Goal: Check status: Check status

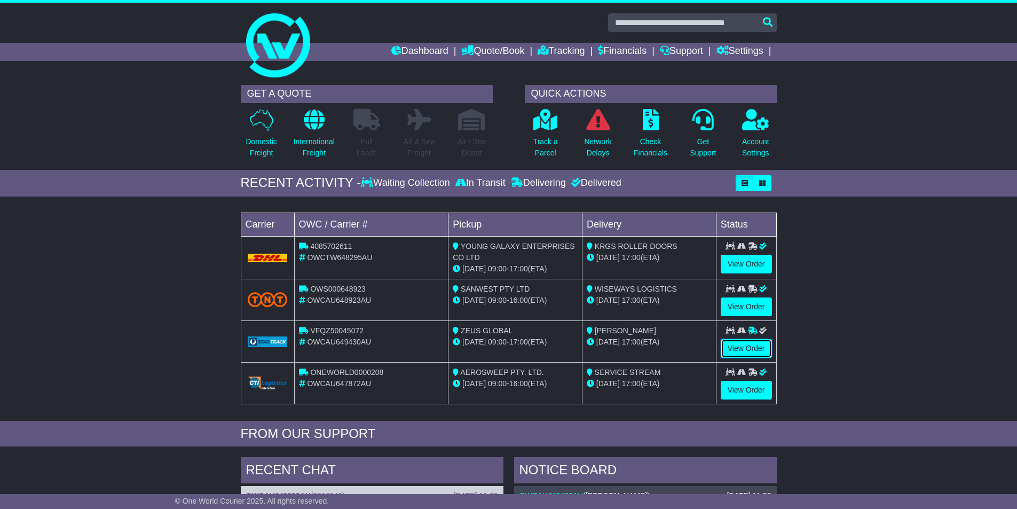
click at [740, 344] on link "View Order" at bounding box center [746, 348] width 51 height 19
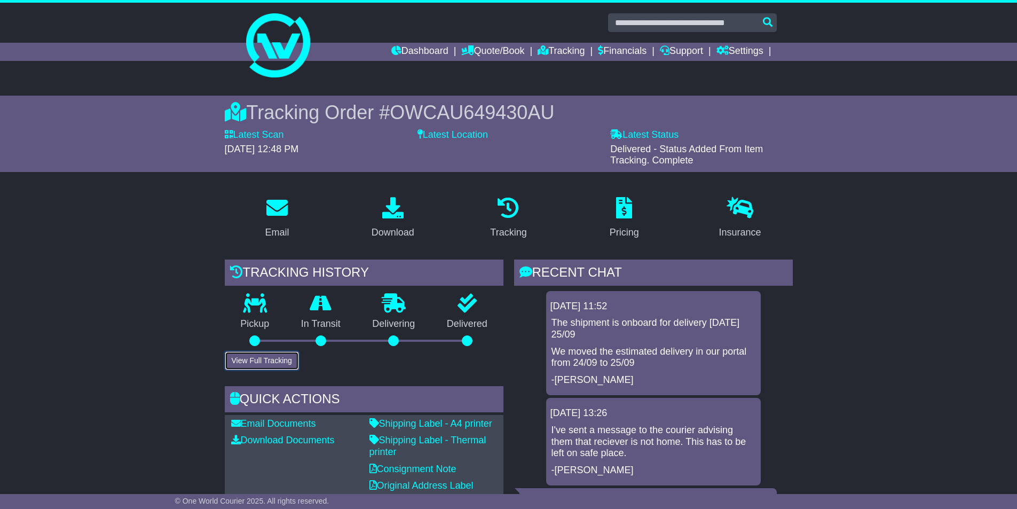
click at [285, 357] on button "View Full Tracking" at bounding box center [262, 360] width 74 height 19
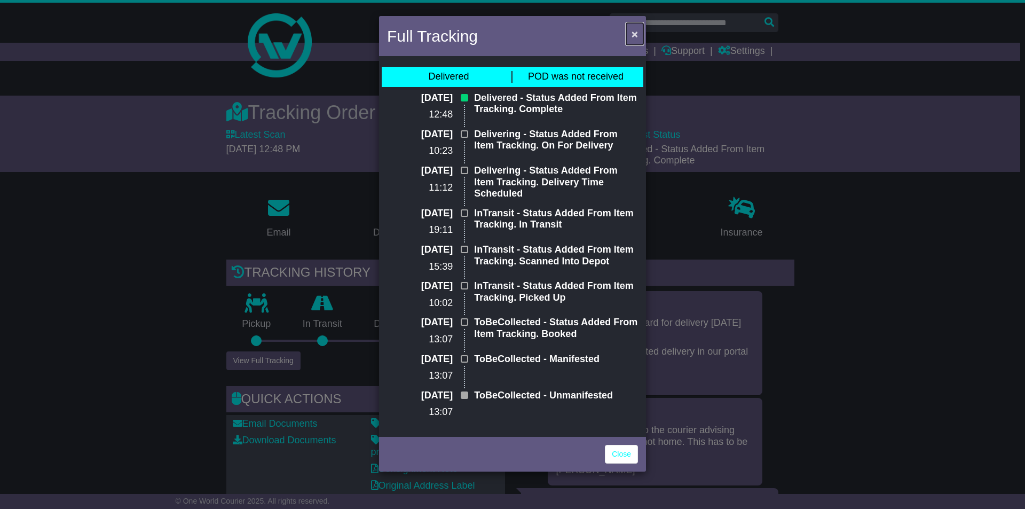
click at [636, 32] on span "×" at bounding box center [634, 34] width 6 height 12
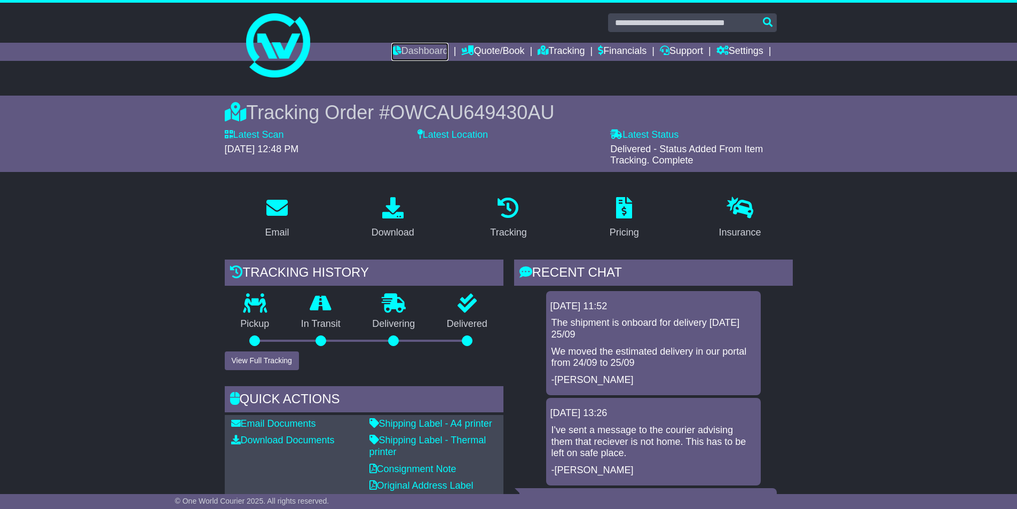
click at [412, 49] on link "Dashboard" at bounding box center [419, 52] width 57 height 18
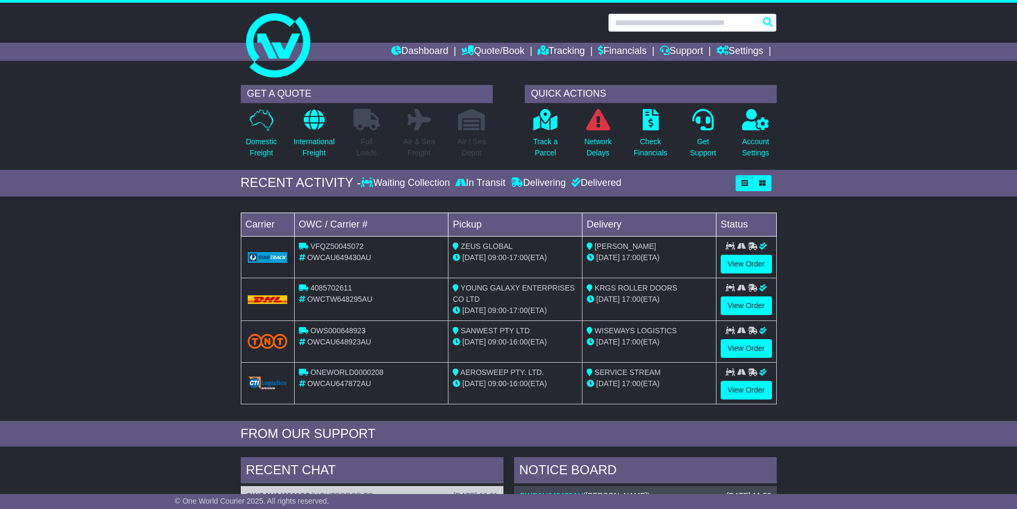
click at [627, 21] on input "text" at bounding box center [692, 22] width 169 height 19
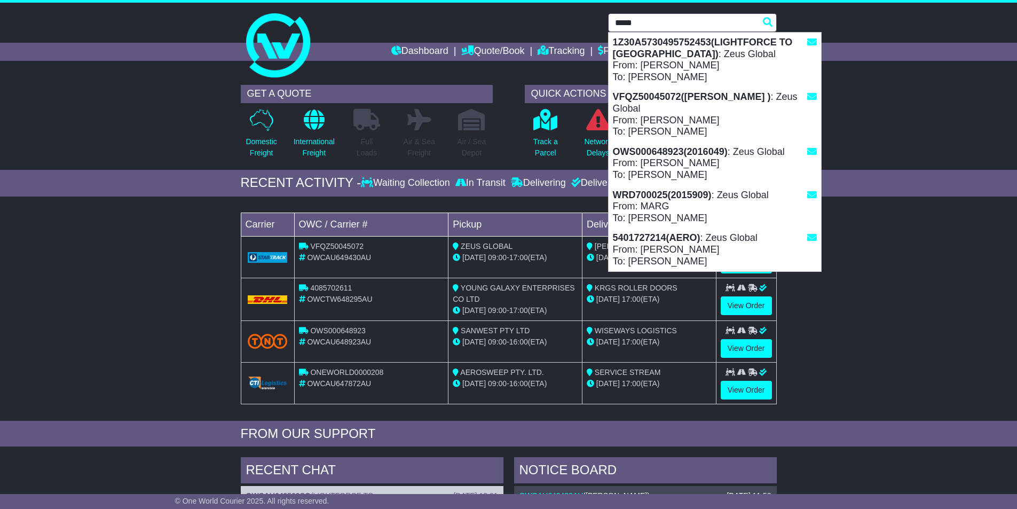
click at [647, 43] on strong "1Z30A5730495752453(LIGHTFORCE TO [GEOGRAPHIC_DATA])" at bounding box center [703, 48] width 180 height 22
type input "**********"
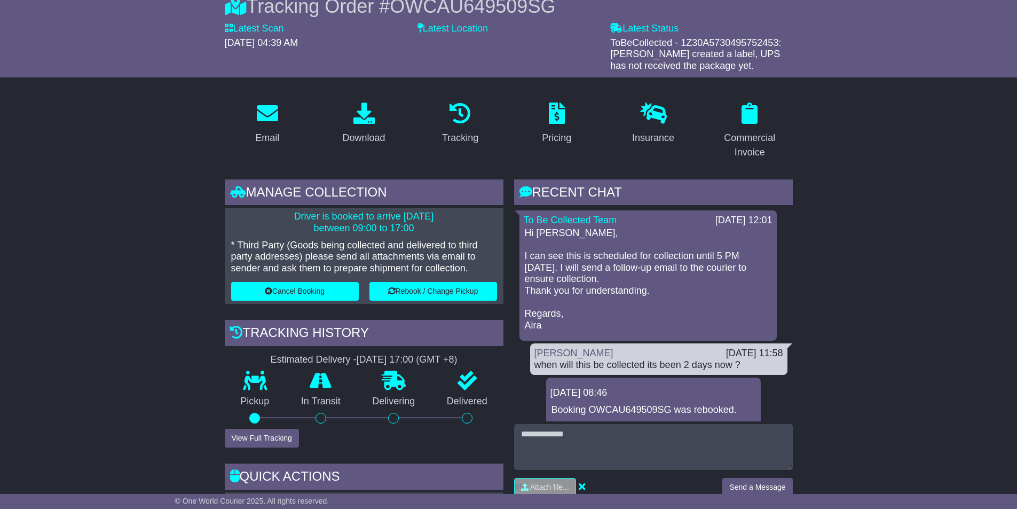
scroll to position [107, 0]
click at [274, 435] on button "View Full Tracking" at bounding box center [262, 437] width 74 height 19
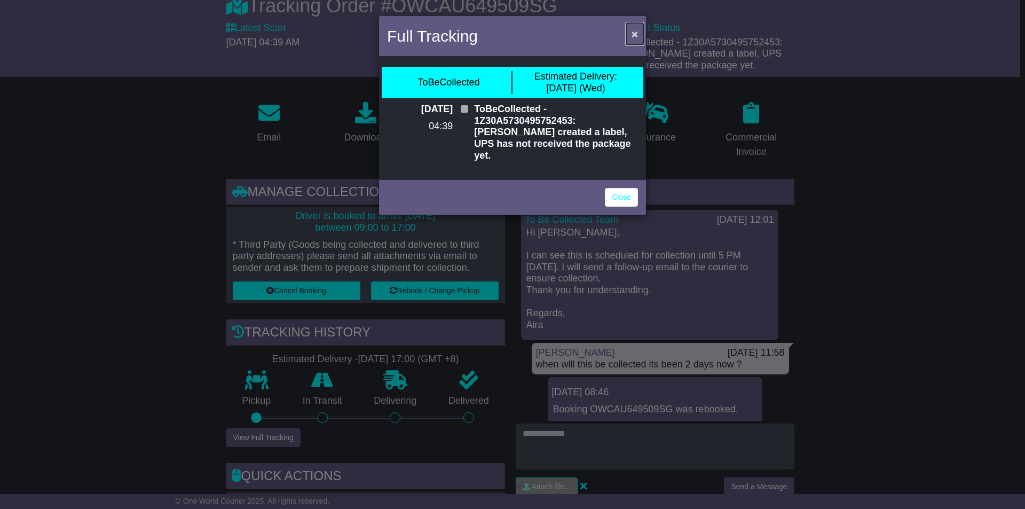
click at [634, 32] on span "×" at bounding box center [634, 34] width 6 height 12
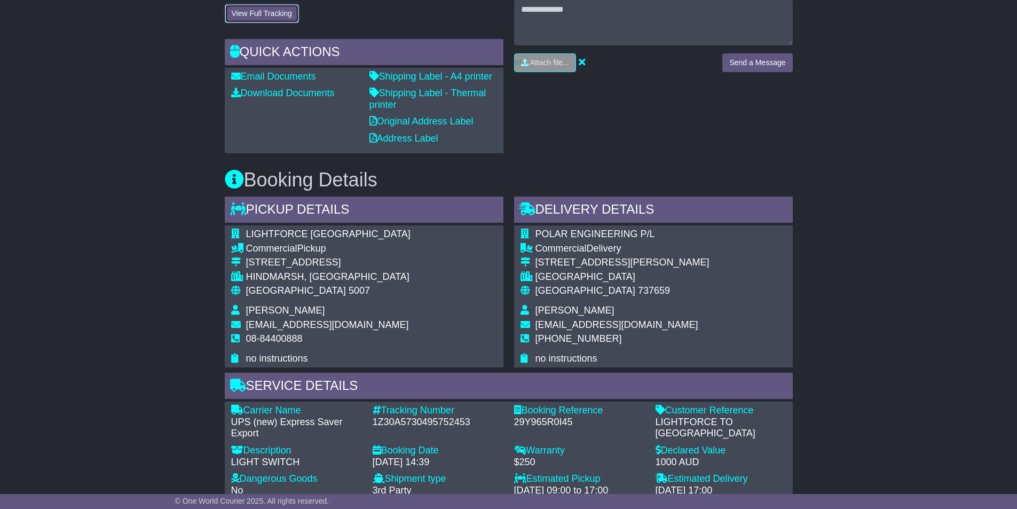
scroll to position [534, 0]
